Goal: Task Accomplishment & Management: Use online tool/utility

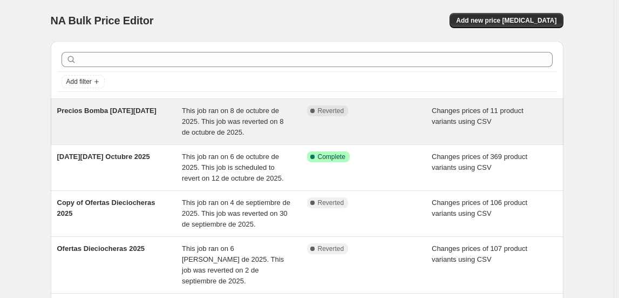
click at [343, 127] on div "Complete Reverted" at bounding box center [369, 121] width 125 height 32
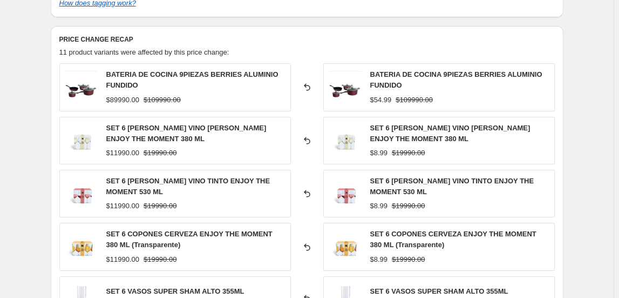
scroll to position [497, 0]
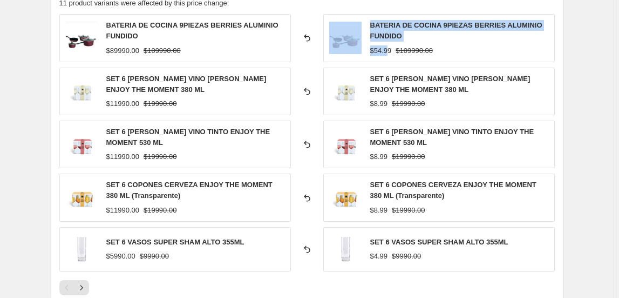
drag, startPoint x: 387, startPoint y: 56, endPoint x: 364, endPoint y: 48, distance: 24.6
click at [364, 48] on div "BATERIA DE COCINA 9PIEZAS BERRIES ALUMINIO FUNDIDO $54.99 $109990.00" at bounding box center [439, 38] width 232 height 48
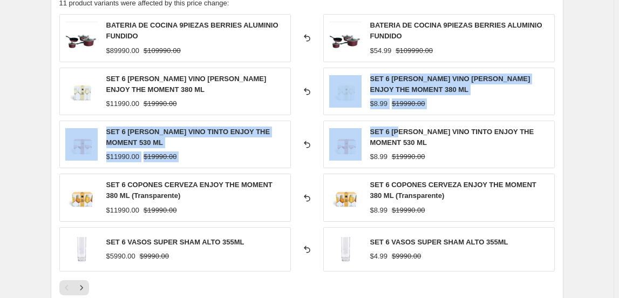
drag, startPoint x: 400, startPoint y: 114, endPoint x: 356, endPoint y: 99, distance: 46.8
click at [356, 99] on div "BATERIA DE COCINA 9PIEZAS BERRIES ALUMINIO FUNDIDO $89990.00 $109990.00 Reverte…" at bounding box center [307, 142] width 496 height 257
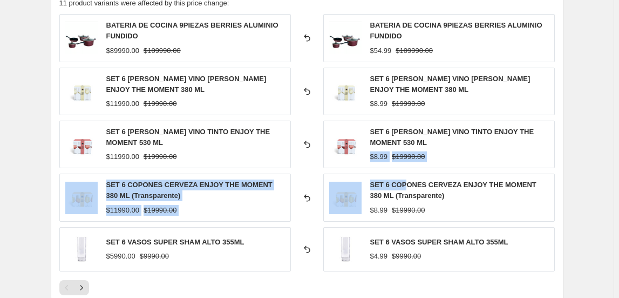
drag, startPoint x: 404, startPoint y: 170, endPoint x: 371, endPoint y: 152, distance: 37.9
click at [371, 152] on div "BATERIA DE COCINA 9PIEZAS BERRIES ALUMINIO FUNDIDO $89990.00 $109990.00 Reverte…" at bounding box center [307, 142] width 496 height 257
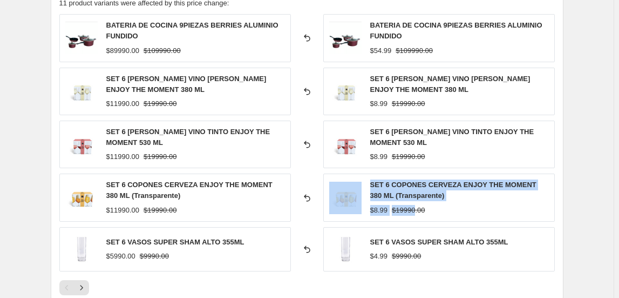
drag, startPoint x: 414, startPoint y: 210, endPoint x: 324, endPoint y: 207, distance: 90.2
click at [313, 198] on div "SET 6 COPONES CERVEZA ENJOY THE MOMENT 380 ML (Transparente) $11990.00 $19990.0…" at bounding box center [307, 197] width 496 height 48
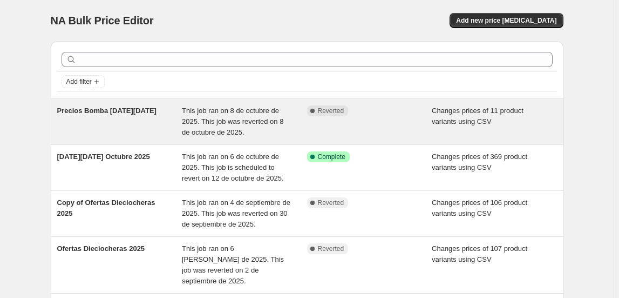
click at [311, 100] on div "Precios Bomba [DATE][DATE] This job ran on 8 de octubre de 2025. This job was r…" at bounding box center [307, 121] width 513 height 45
